Goal: Information Seeking & Learning: Learn about a topic

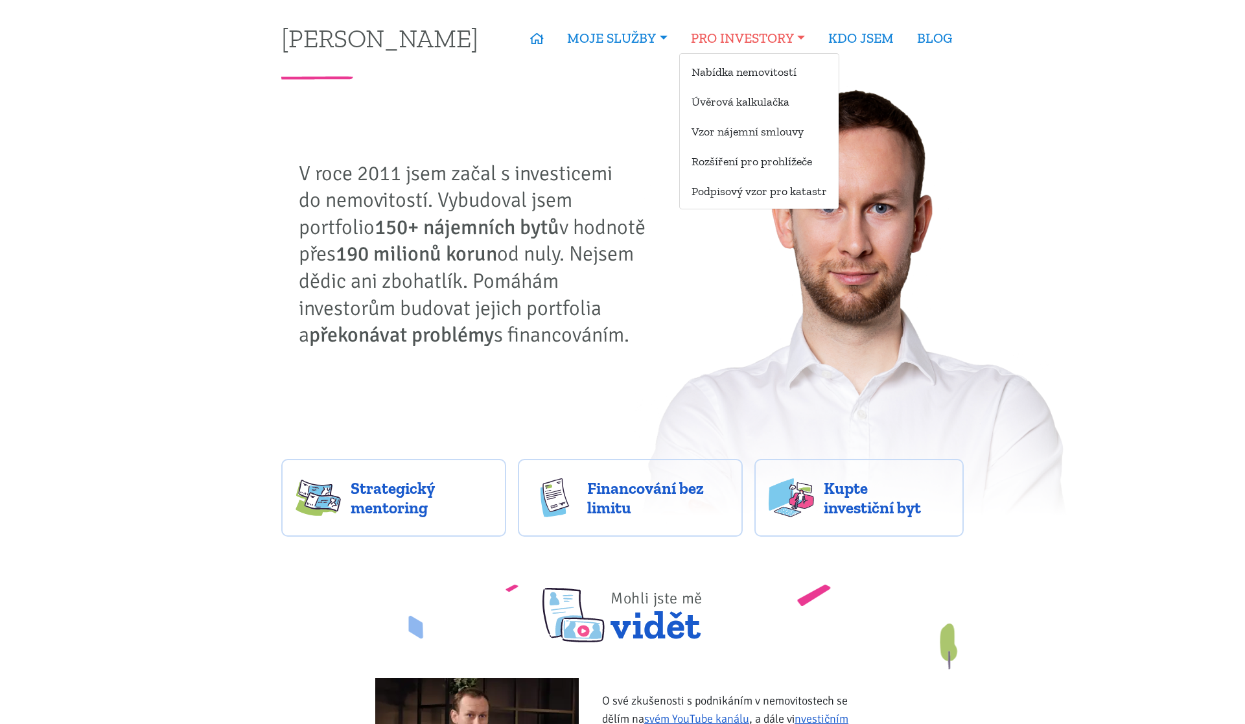
click at [735, 39] on link "PRO INVESTORY" at bounding box center [747, 38] width 137 height 30
click at [752, 63] on link "Nabídka nemovitostí" at bounding box center [759, 72] width 159 height 24
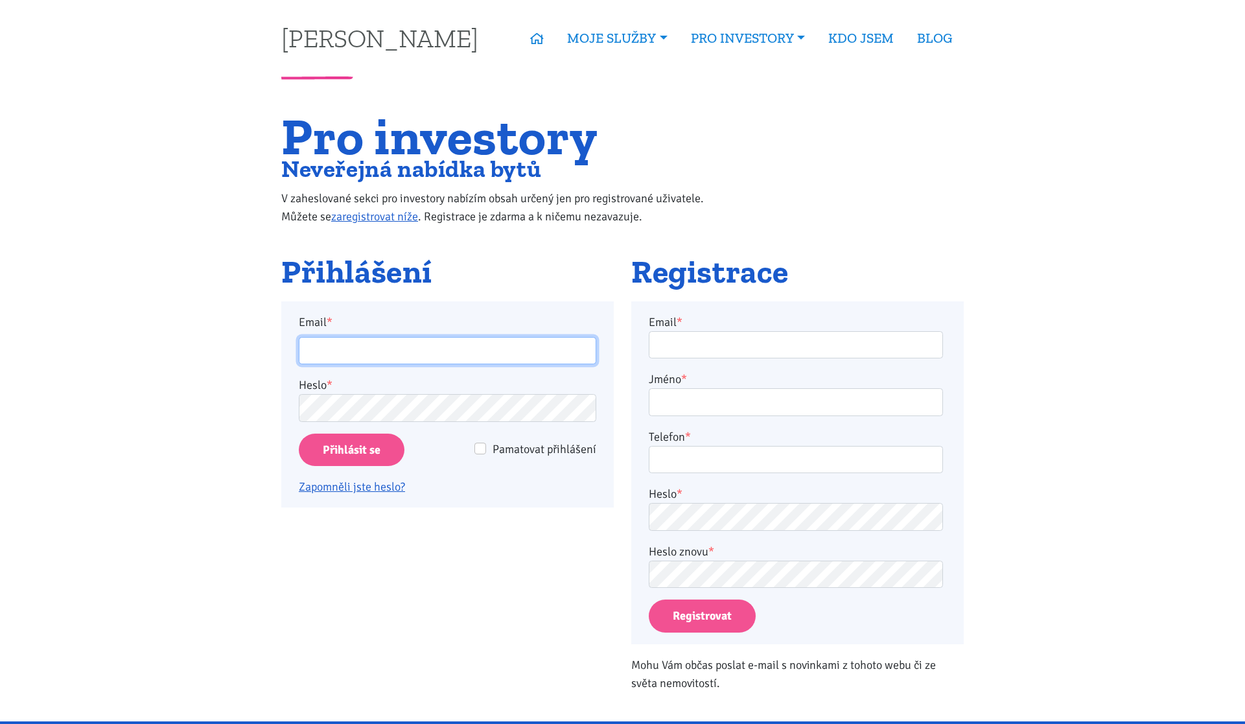
type input "[EMAIL_ADDRESS][DOMAIN_NAME]"
type input "plojharproperty@gmail.com"
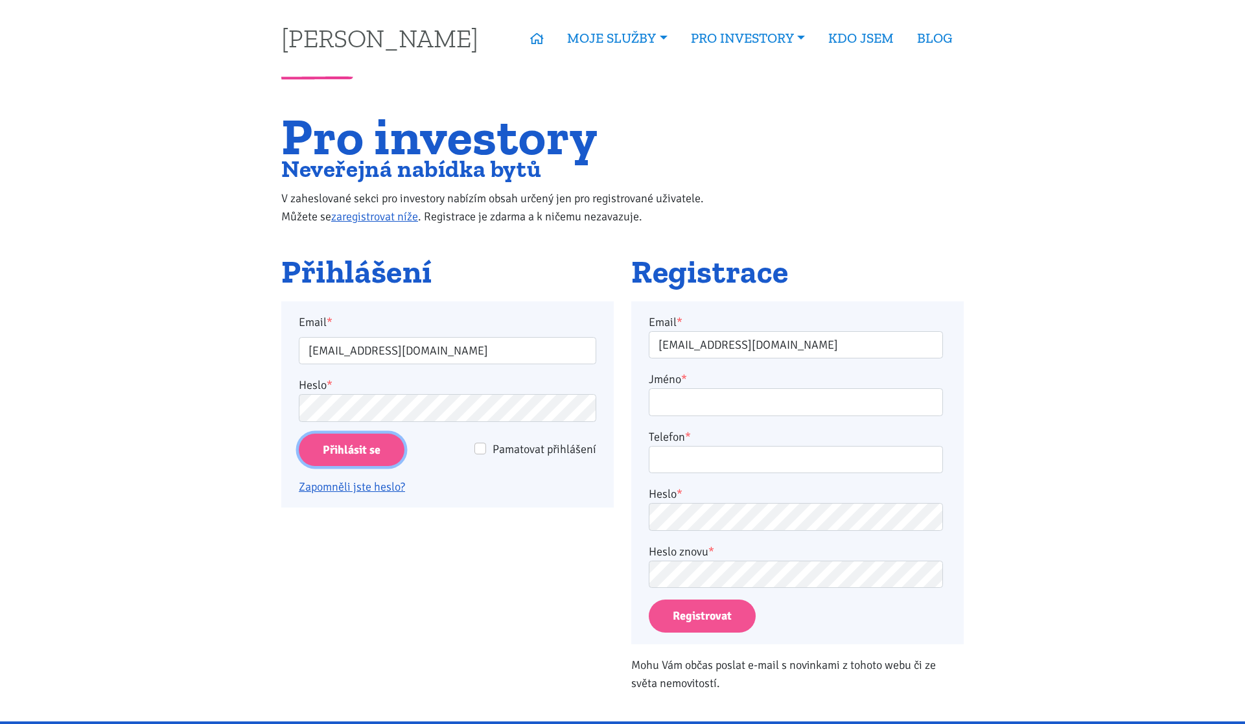
click at [354, 454] on input "Přihlásit se" at bounding box center [352, 449] width 106 height 33
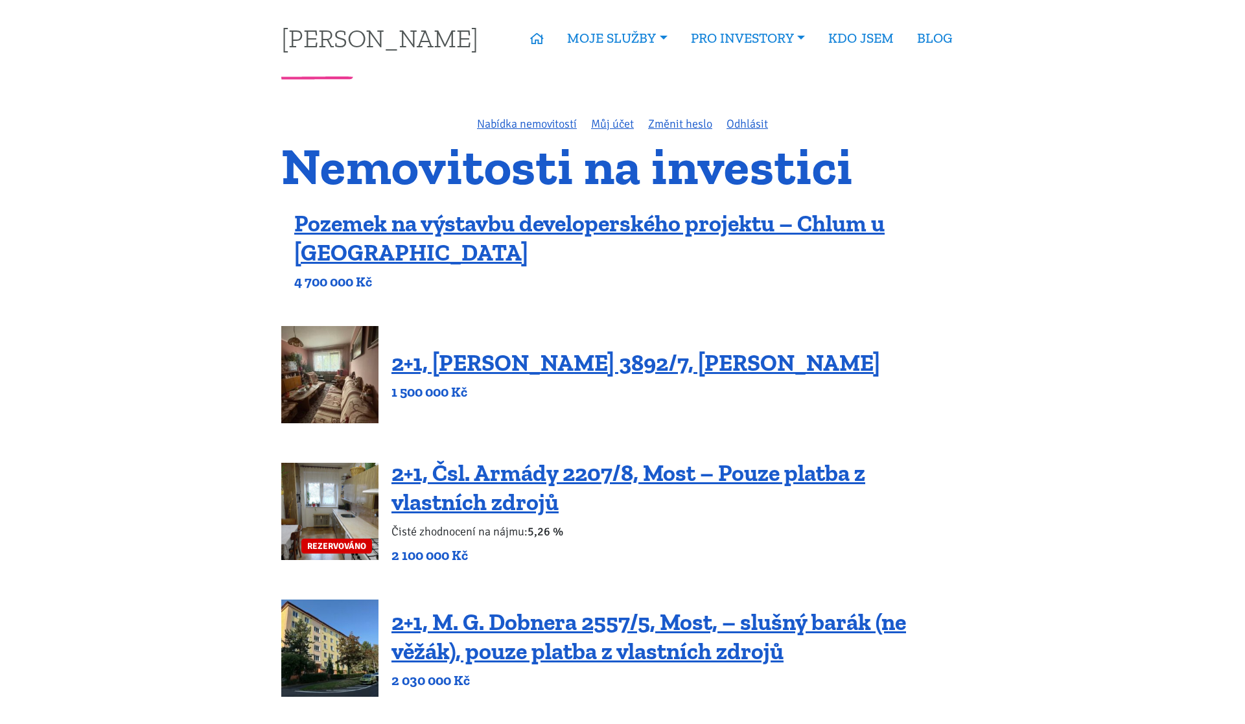
scroll to position [112, 0]
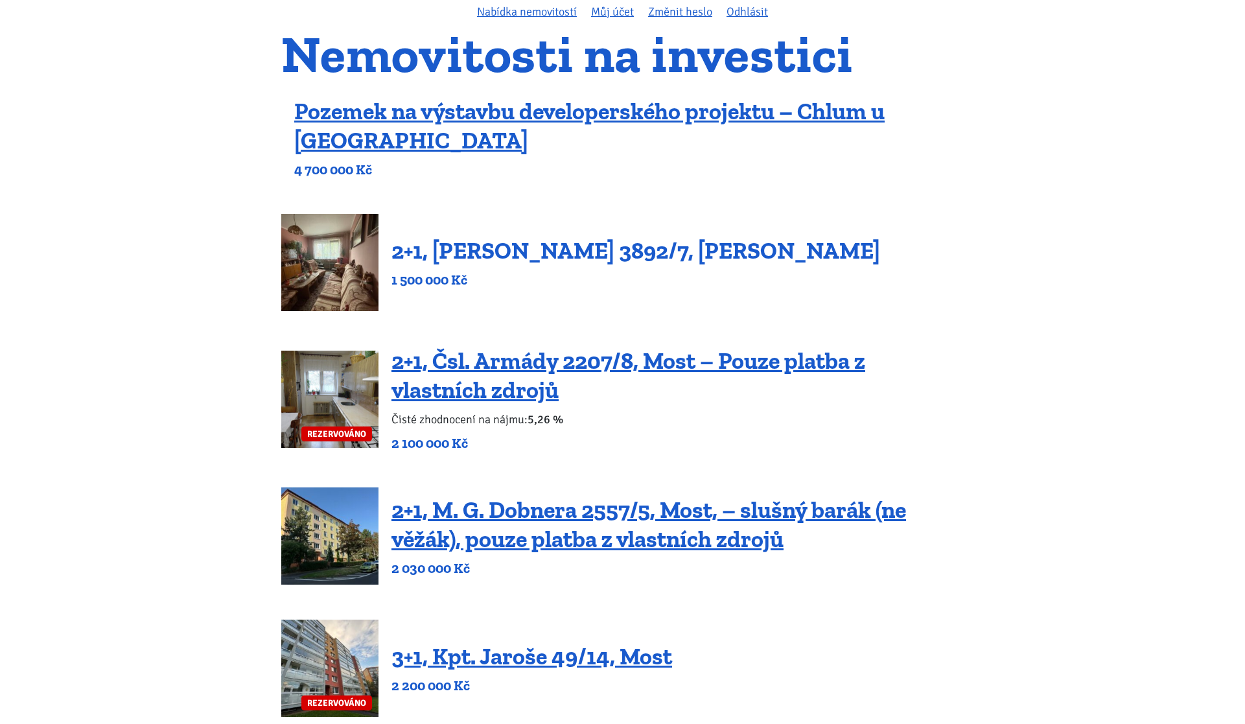
click at [613, 247] on link "2+1, Beethovenova 3892/7, Chomutov" at bounding box center [635, 250] width 488 height 28
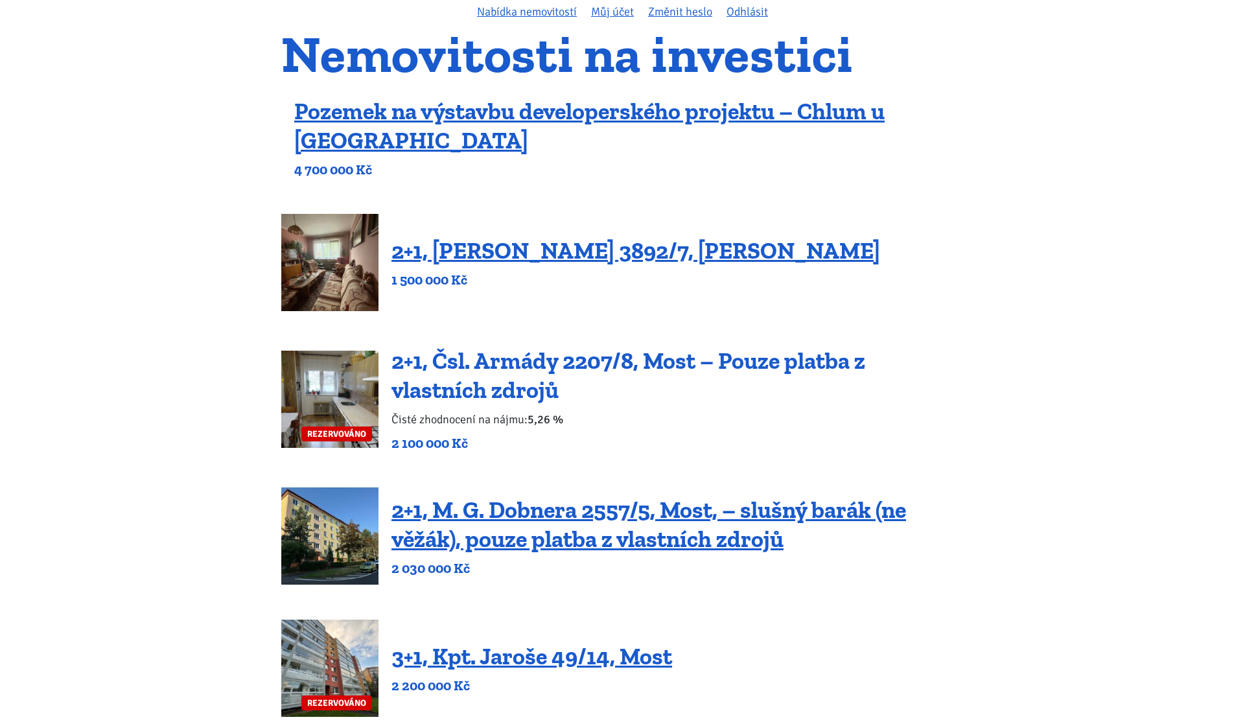
click at [807, 362] on link "2+1, Čsl. Armády 2207/8, Most – Pouze platba z vlastních zdrojů" at bounding box center [628, 375] width 474 height 57
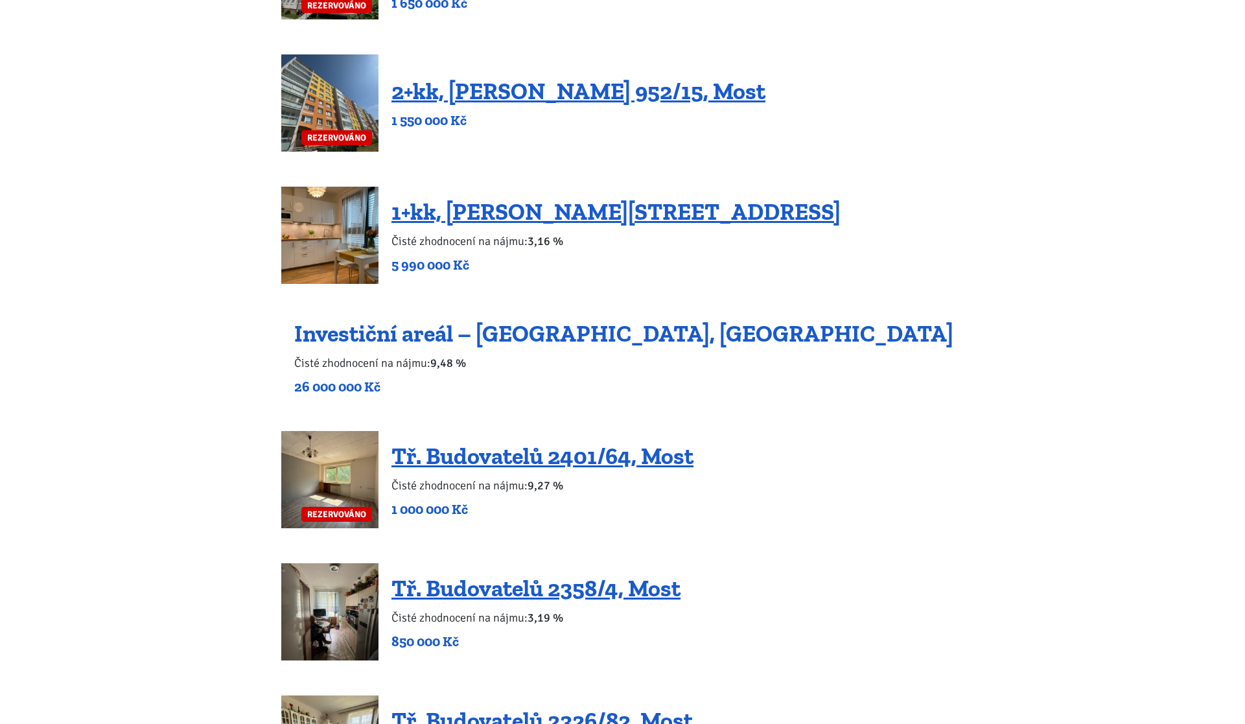
scroll to position [1062, 0]
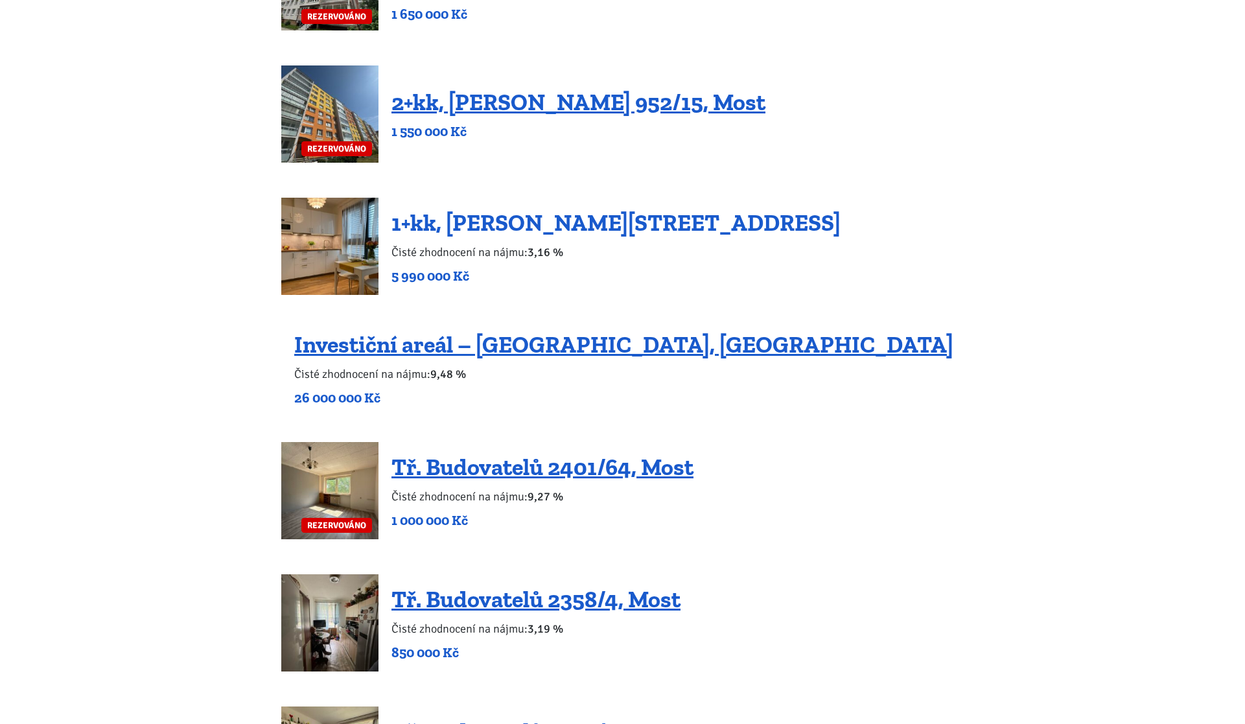
click at [691, 225] on link "1+kk, Tůmova 1337/9, Praha 5 – Košíře" at bounding box center [615, 223] width 449 height 28
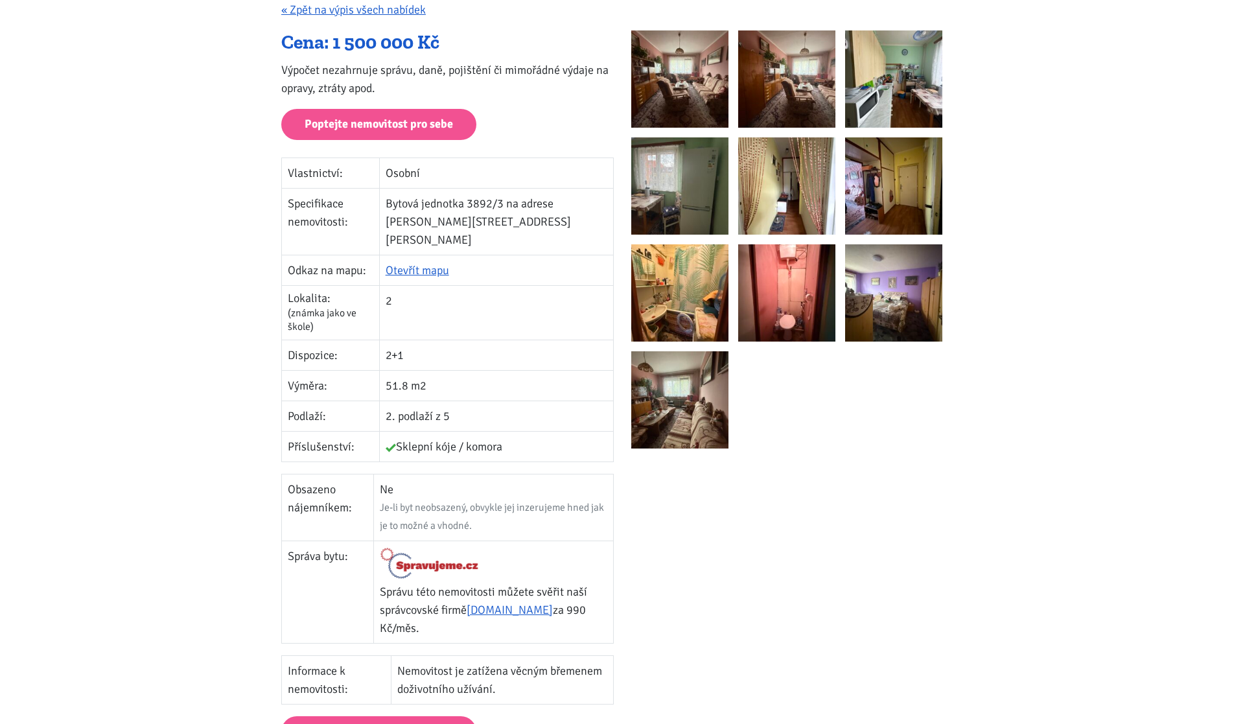
scroll to position [262, 0]
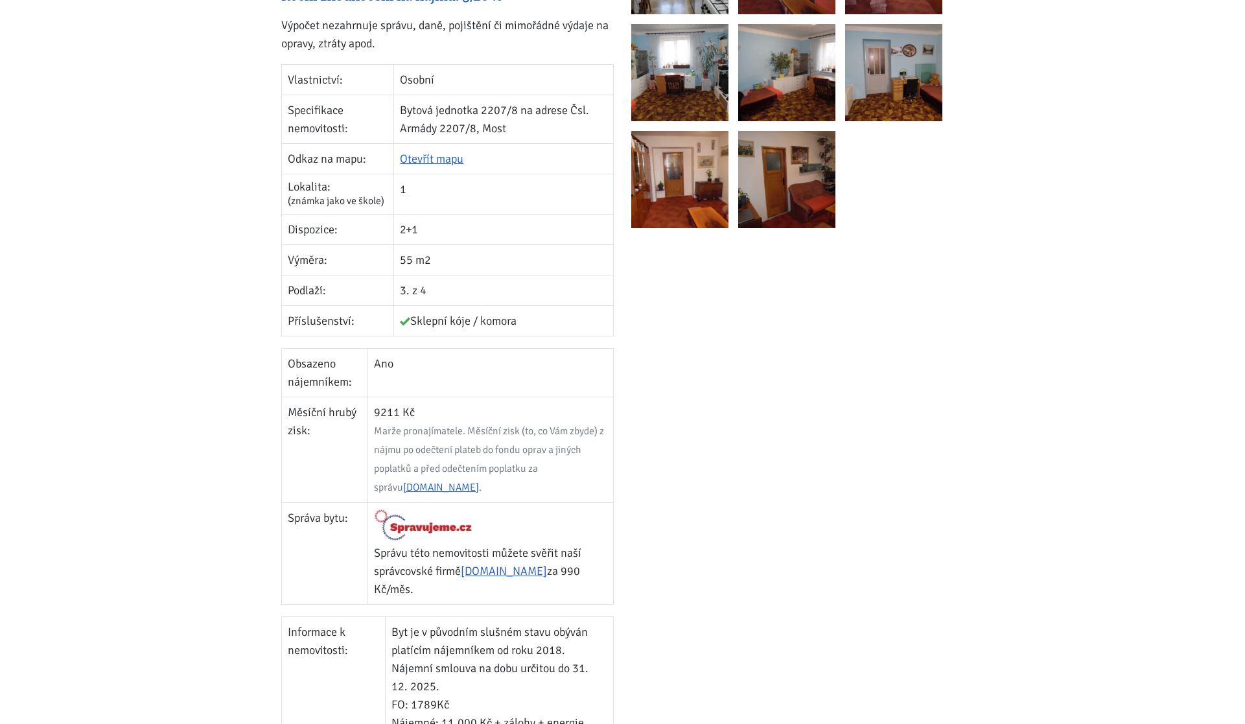
scroll to position [19, 0]
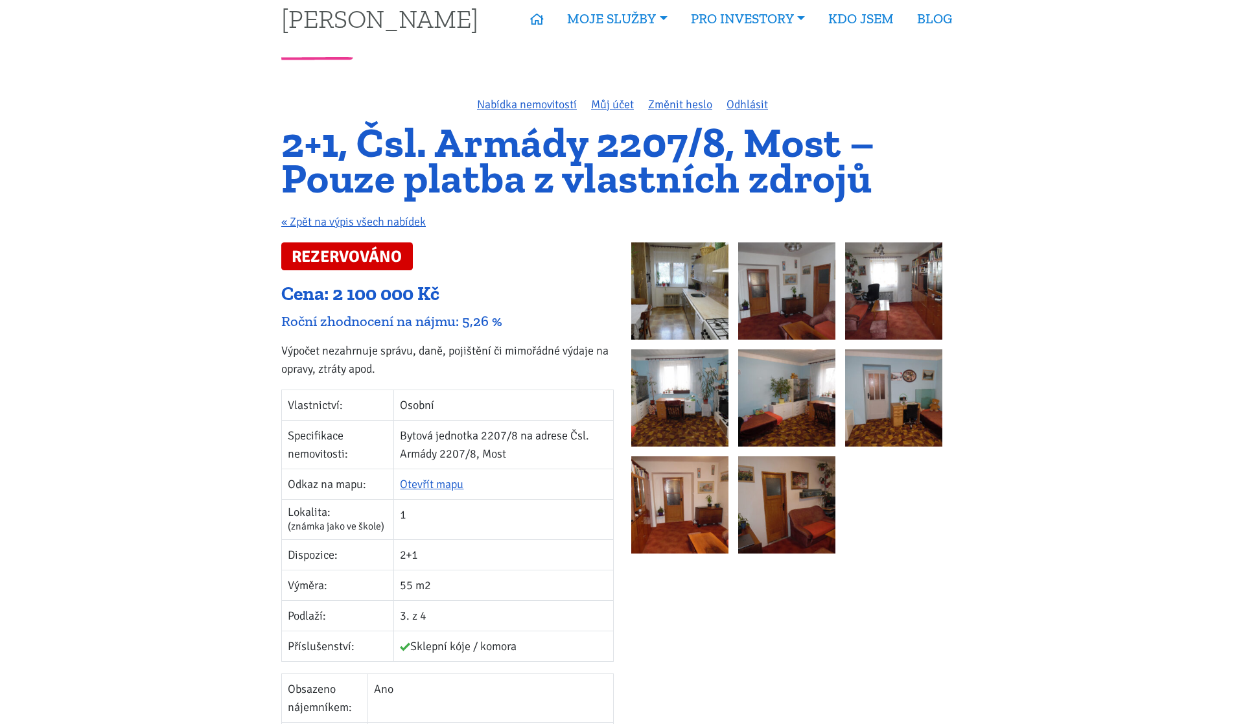
click at [717, 298] on img at bounding box center [679, 290] width 97 height 97
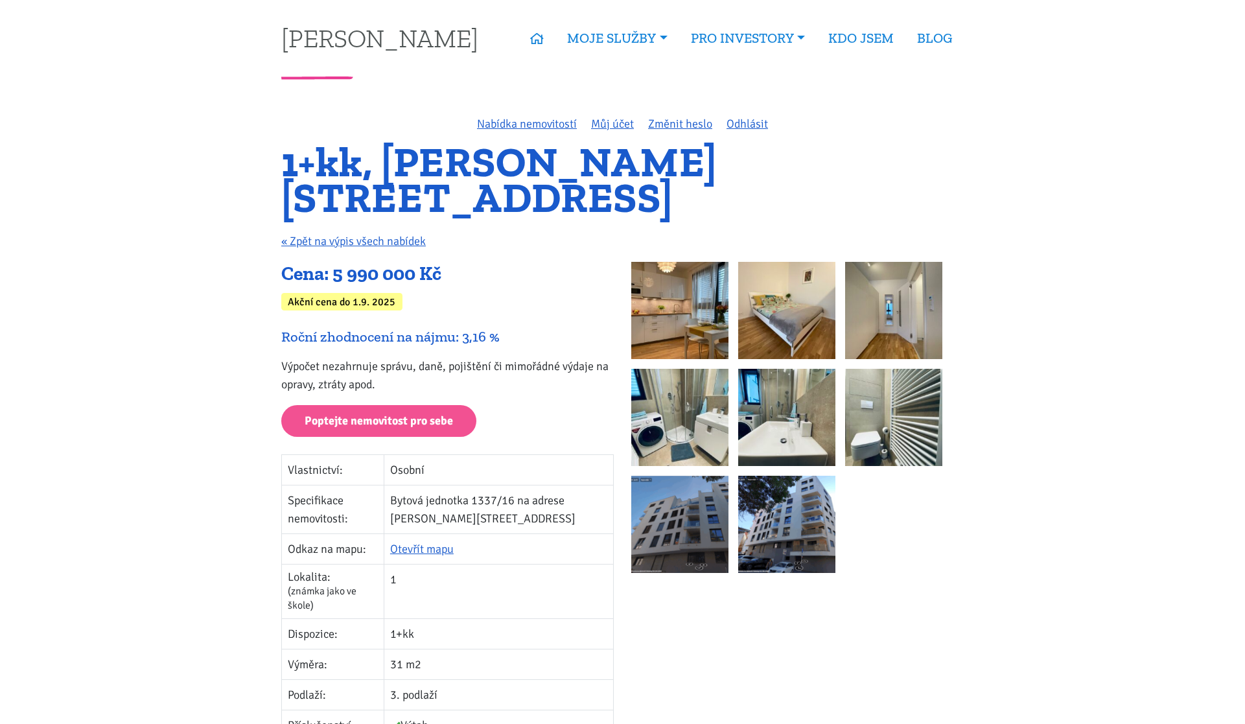
click at [638, 312] on img at bounding box center [679, 310] width 97 height 97
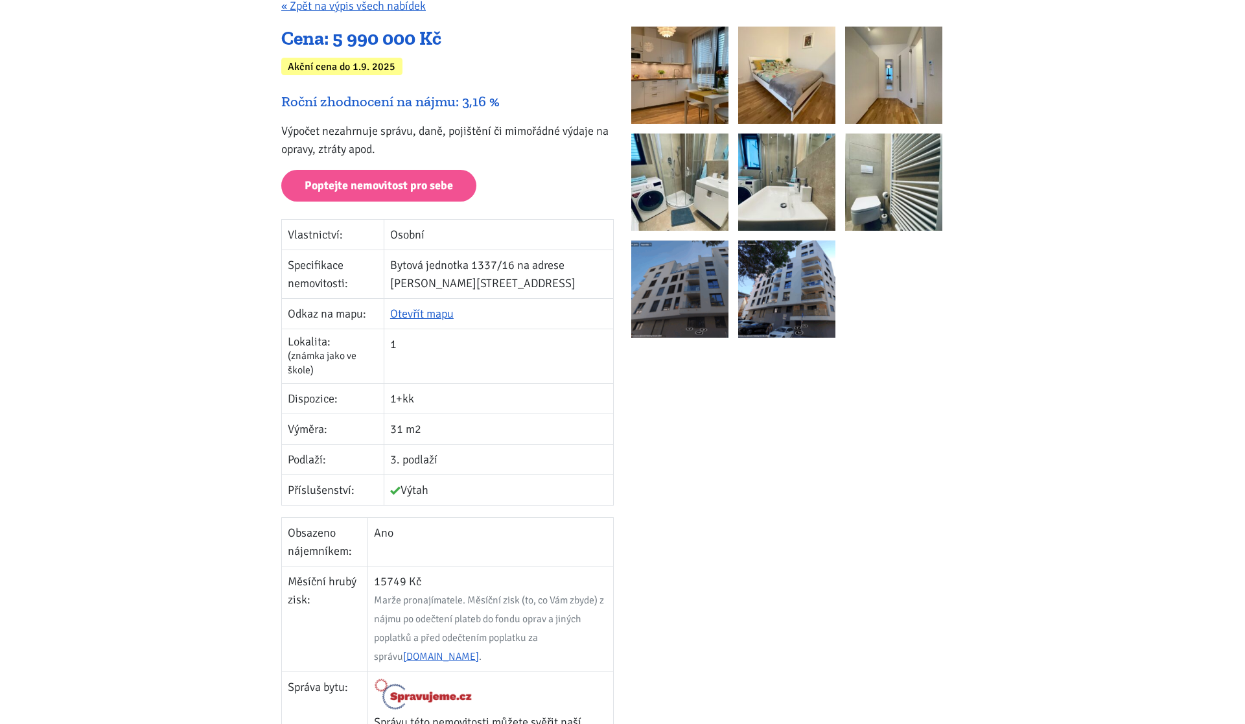
scroll to position [57, 0]
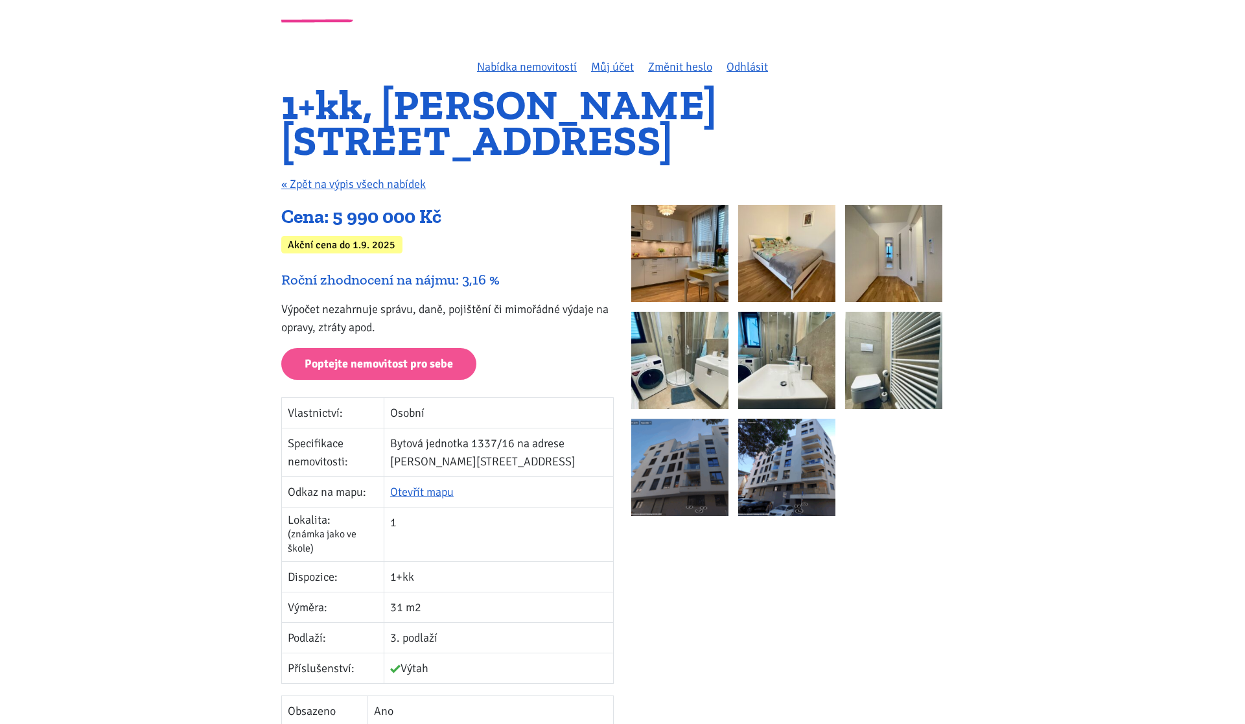
click at [706, 470] on img at bounding box center [679, 467] width 97 height 97
